Goal: Navigation & Orientation: Find specific page/section

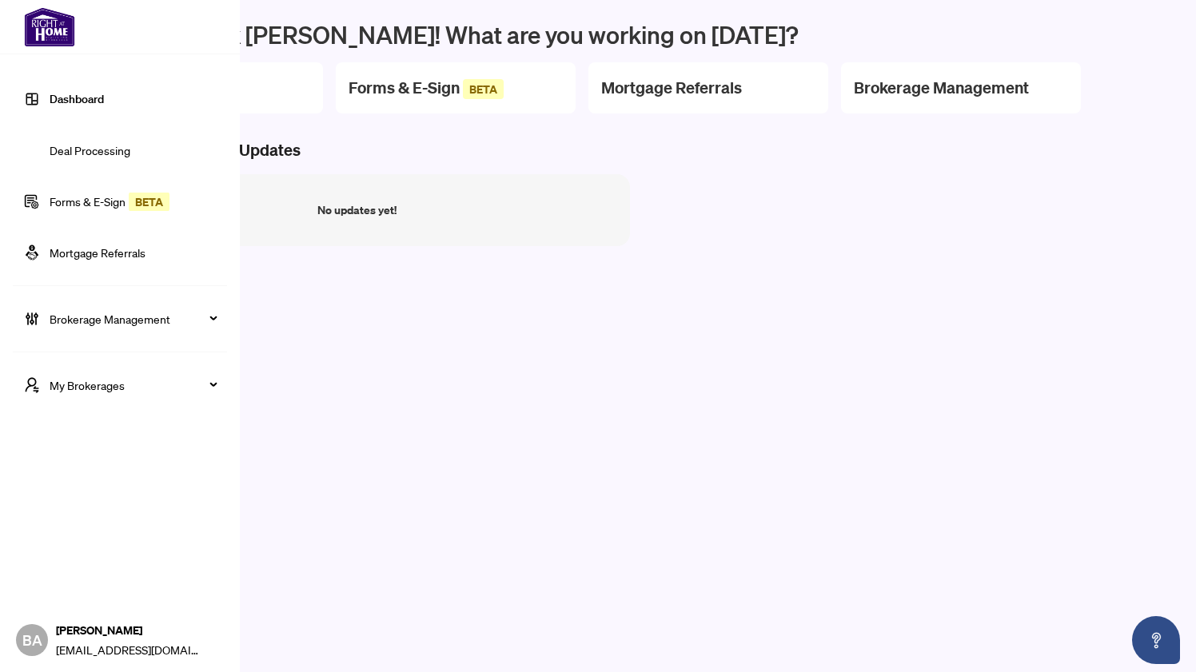
click at [82, 150] on link "Deal Processing" at bounding box center [90, 150] width 81 height 14
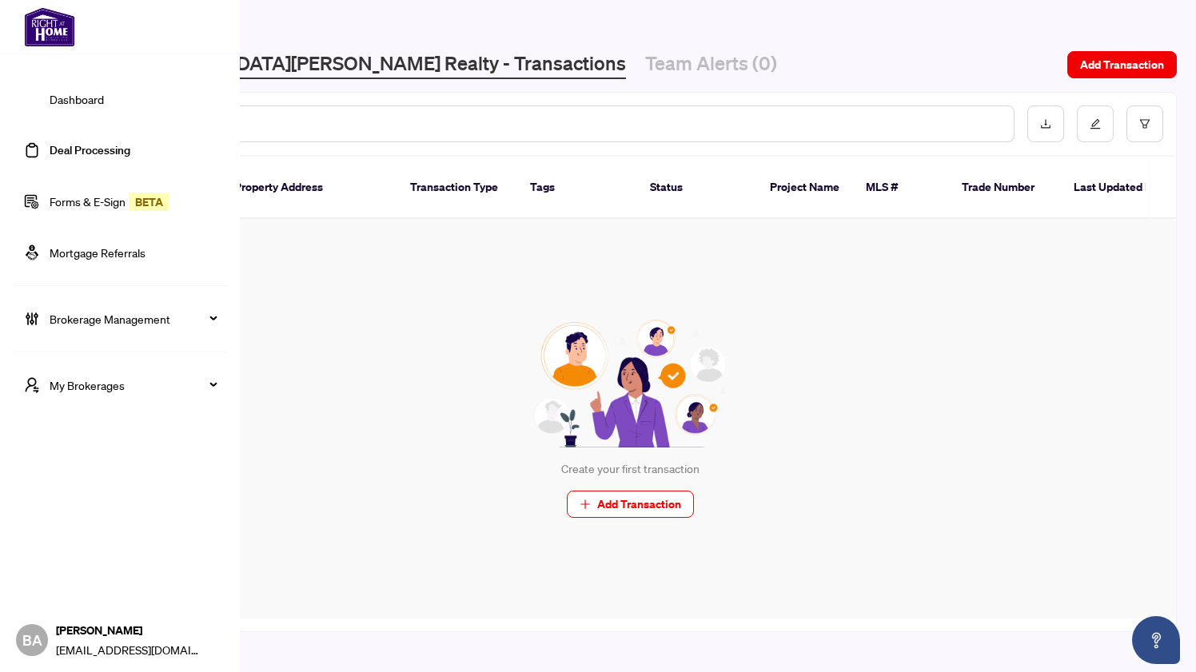
click at [74, 100] on link "Dashboard" at bounding box center [77, 99] width 54 height 14
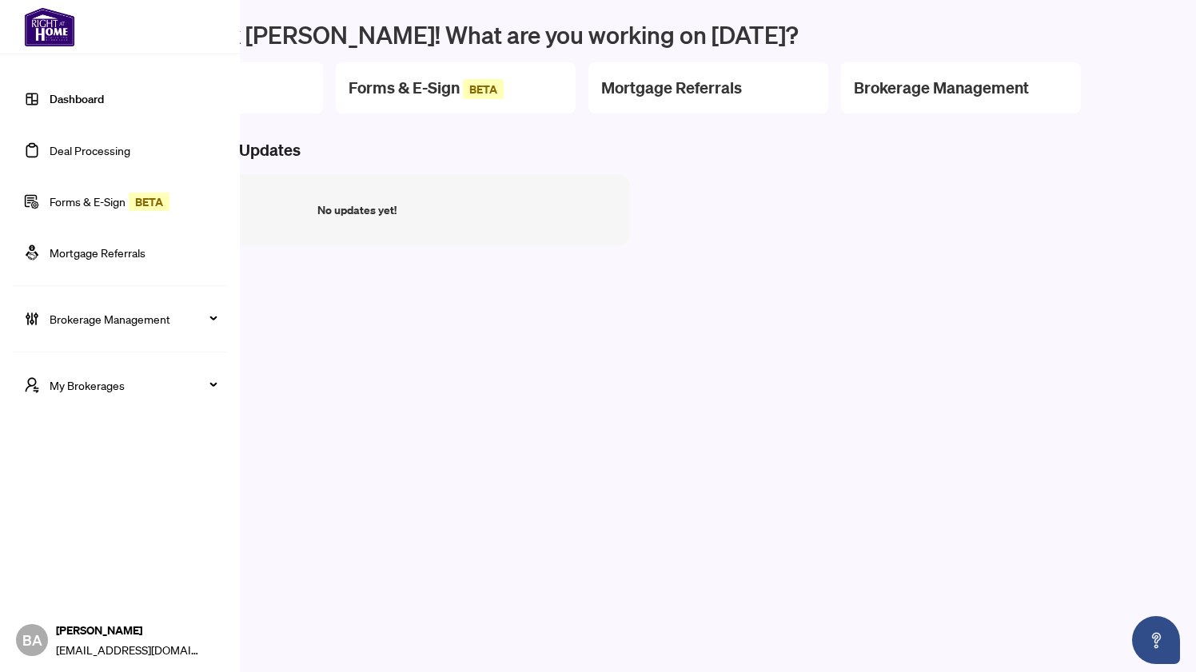
click at [80, 319] on span "Brokerage Management" at bounding box center [133, 319] width 166 height 18
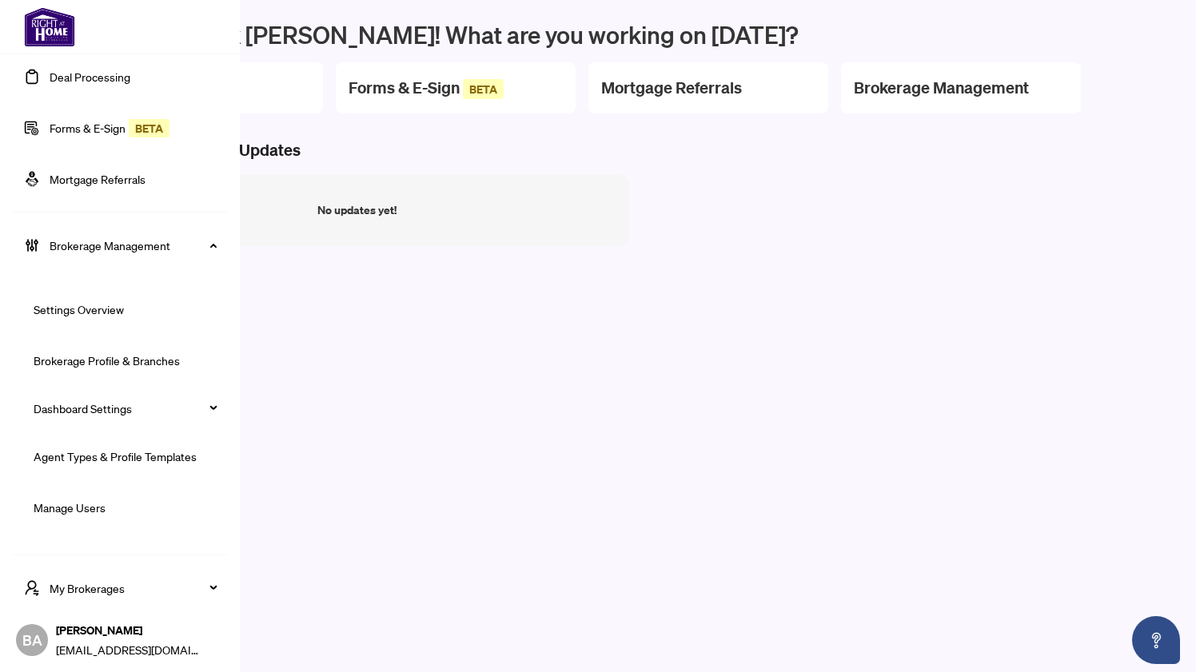
scroll to position [75, 0]
click at [90, 363] on link "Brokerage Profile & Branches" at bounding box center [107, 359] width 146 height 14
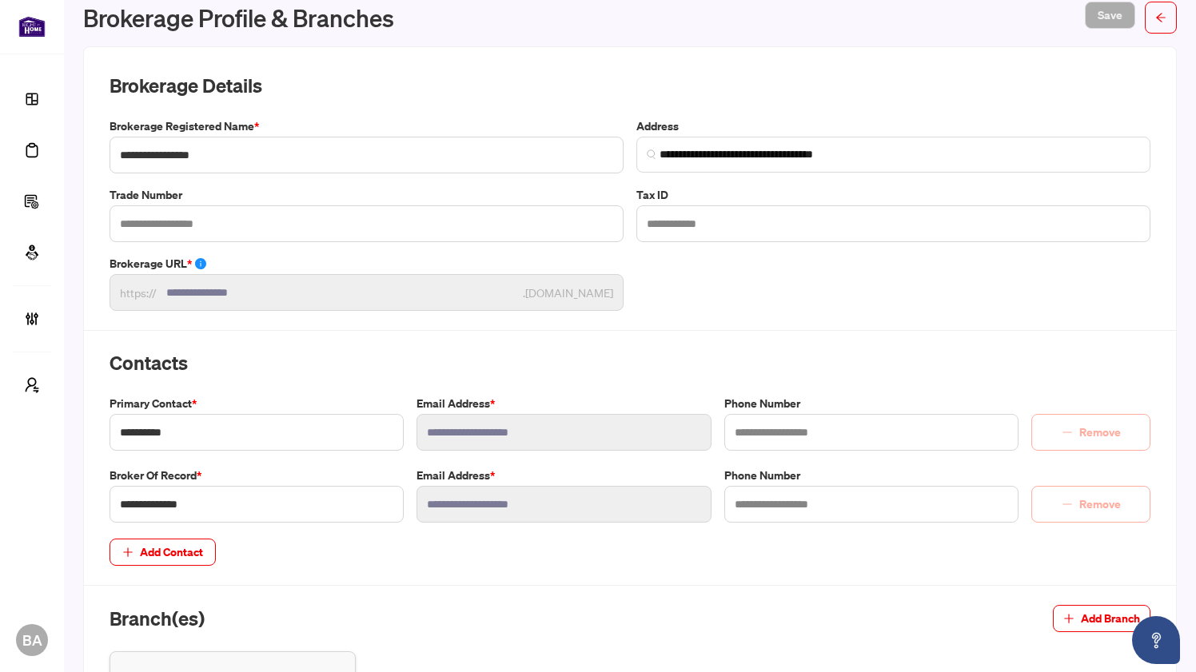
scroll to position [34, 0]
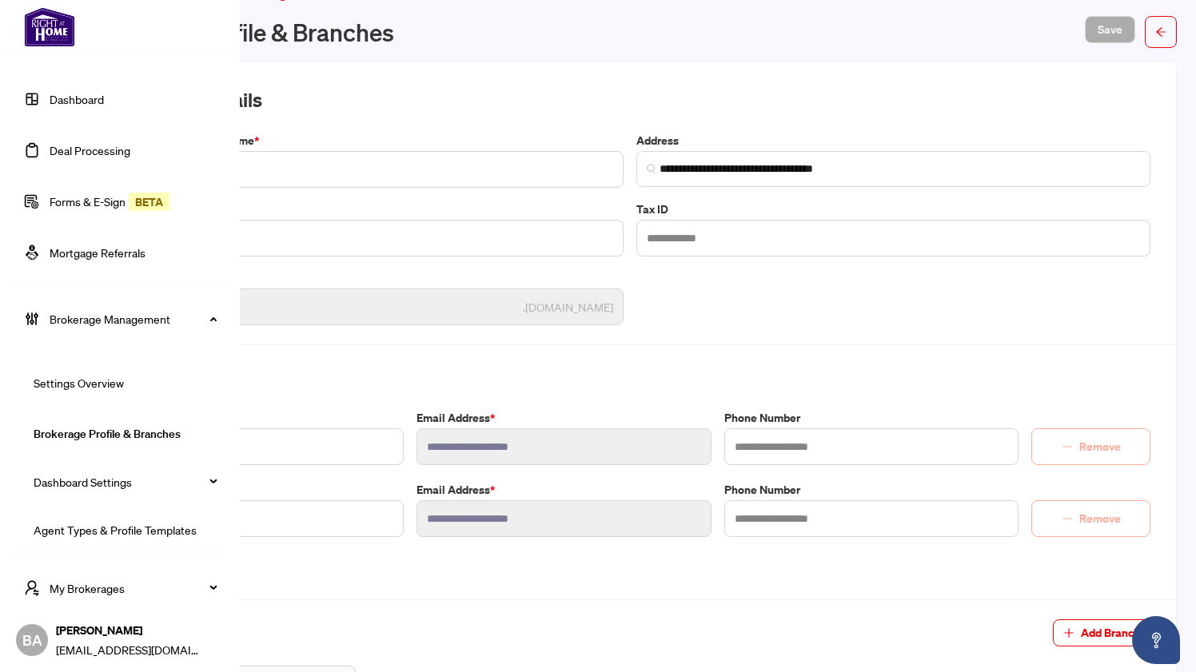
click at [118, 320] on span "Brokerage Management" at bounding box center [133, 319] width 166 height 18
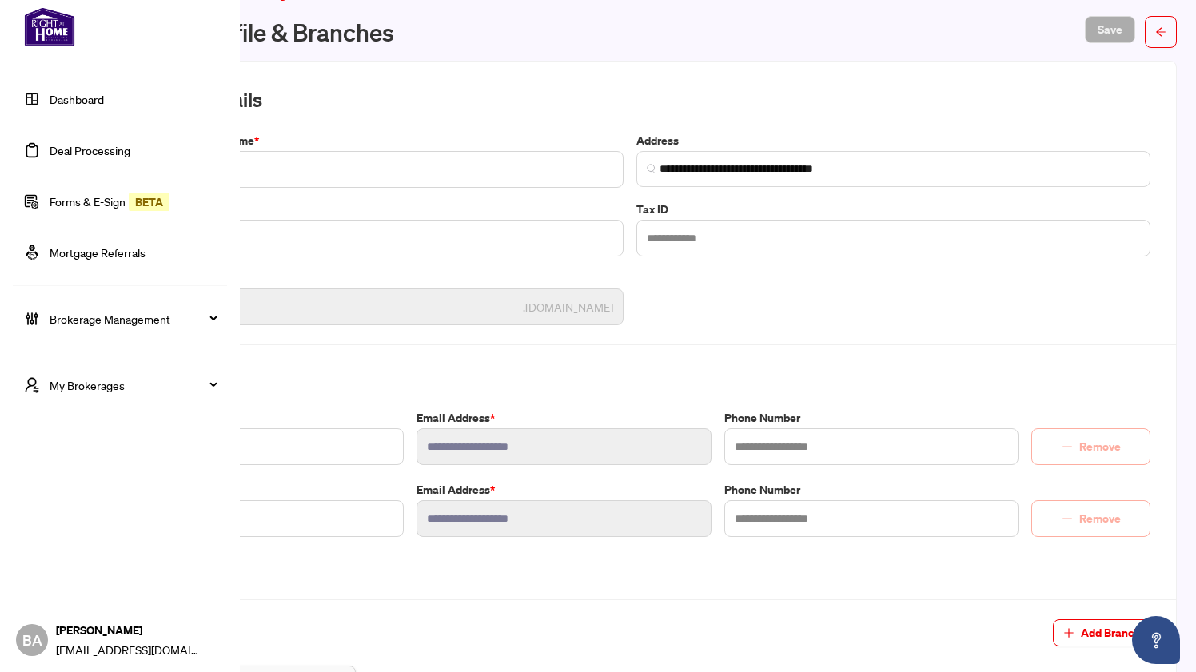
click at [111, 384] on span "My Brokerages" at bounding box center [133, 385] width 166 height 18
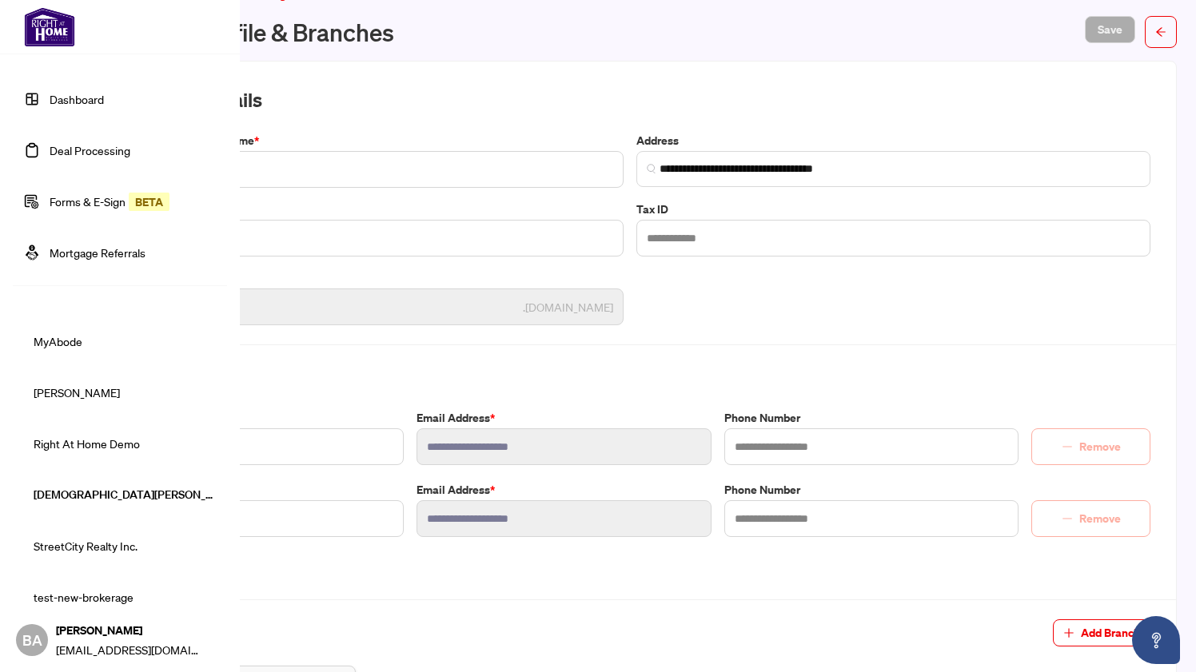
scroll to position [357, 0]
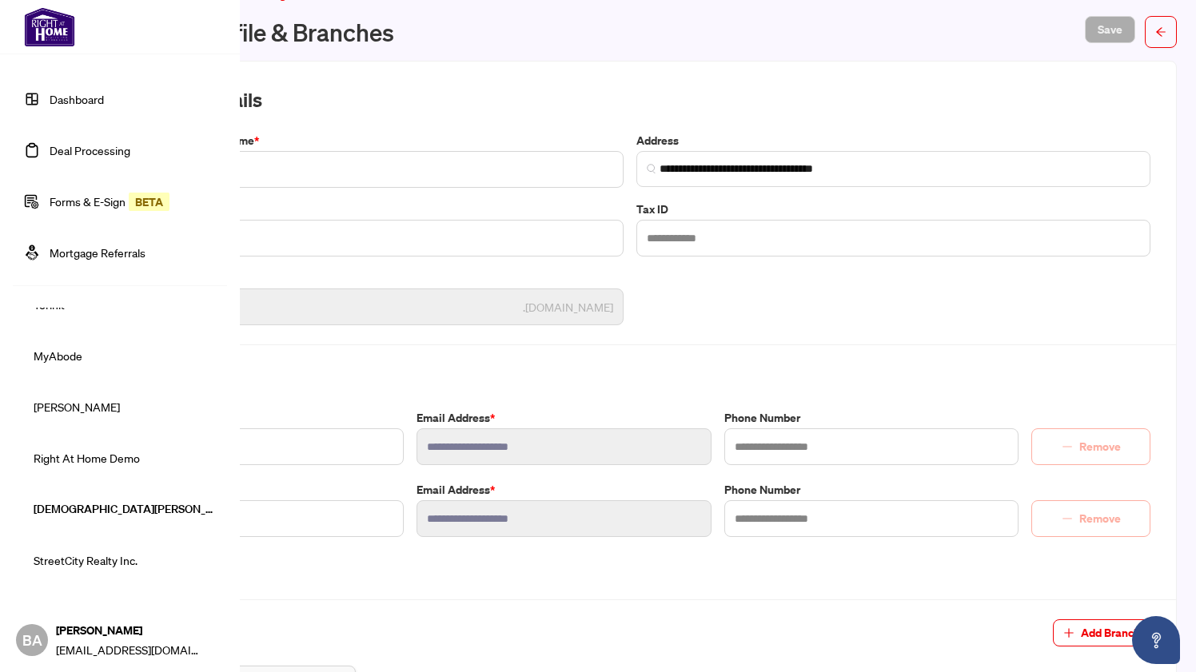
click at [116, 461] on span "Right At Home Demo" at bounding box center [125, 458] width 182 height 18
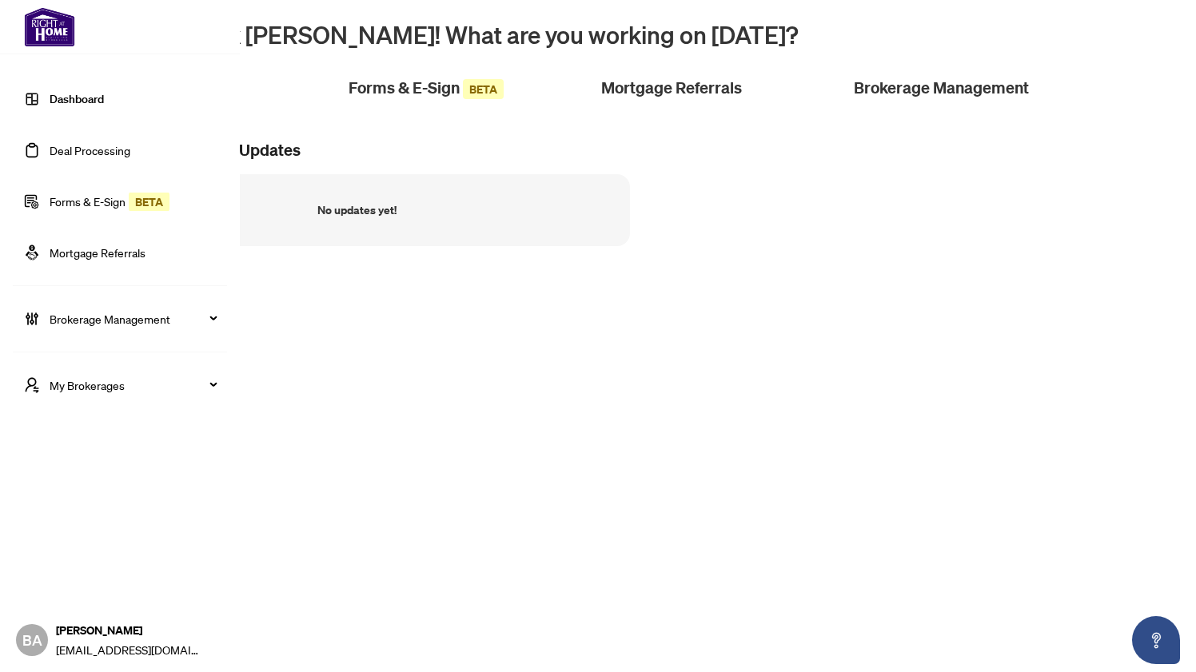
click at [78, 373] on div "My Brokerages" at bounding box center [120, 385] width 214 height 38
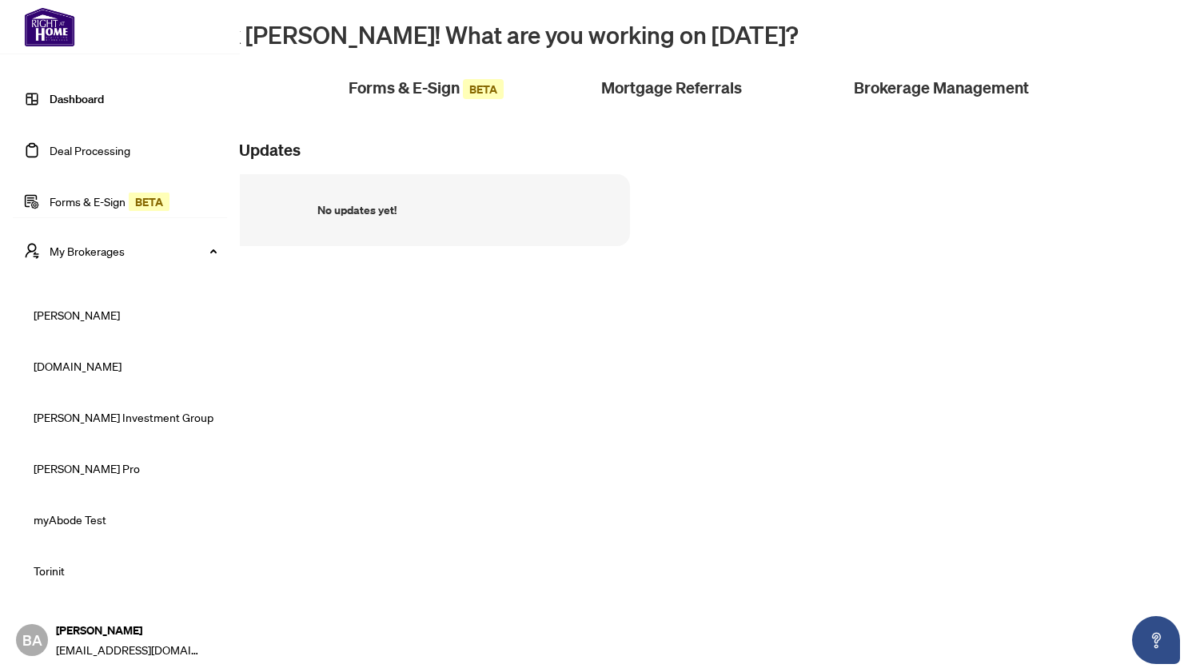
click at [73, 314] on span "RAHR" at bounding box center [125, 315] width 182 height 18
